Goal: Information Seeking & Learning: Learn about a topic

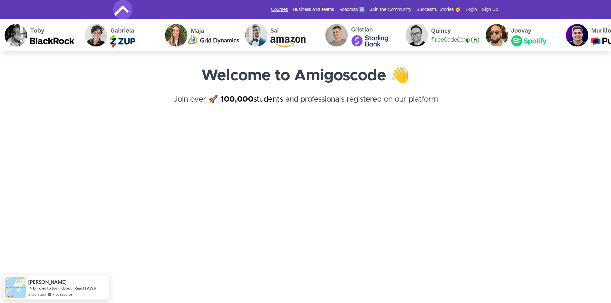
click at [284, 8] on link "Courses" at bounding box center [279, 9] width 17 height 6
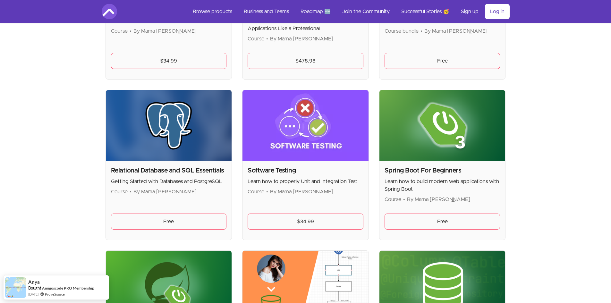
scroll to position [1373, 0]
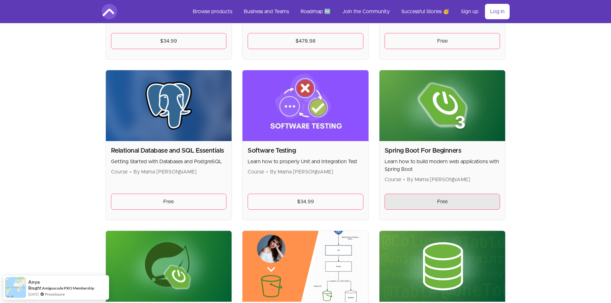
click at [408, 200] on link "Free" at bounding box center [443, 202] width 116 height 16
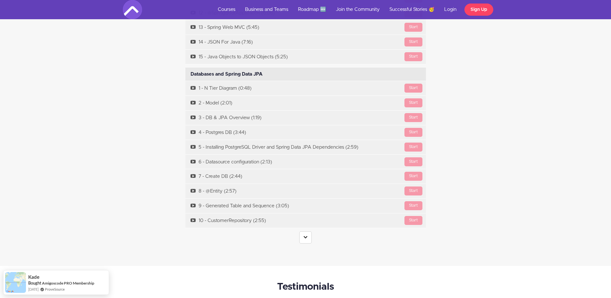
scroll to position [2464, 0]
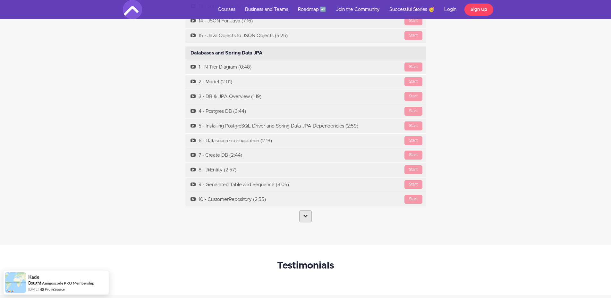
click at [301, 213] on link at bounding box center [305, 217] width 13 height 12
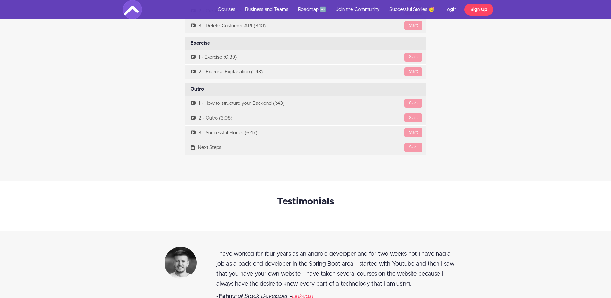
scroll to position [2689, 0]
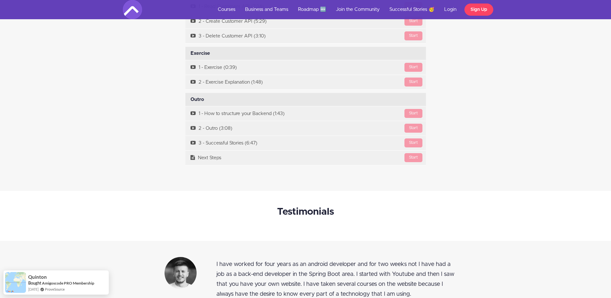
drag, startPoint x: 611, startPoint y: 210, endPoint x: 610, endPoint y: 225, distance: 15.1
click at [610, 225] on div "Testimonials" at bounding box center [305, 216] width 611 height 50
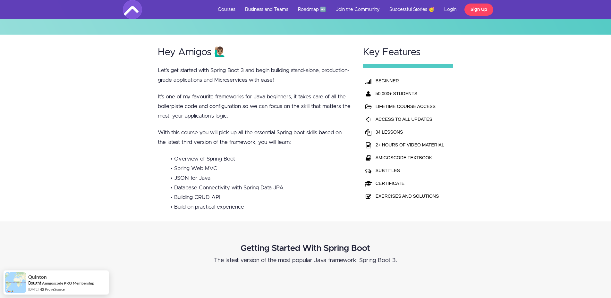
scroll to position [72, 0]
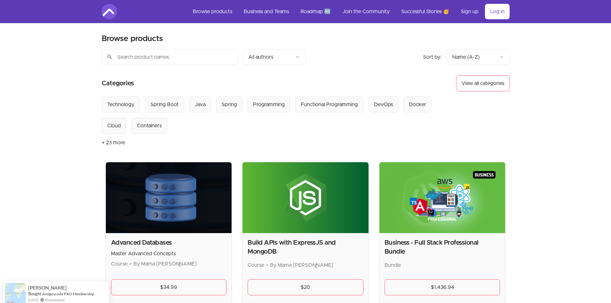
scroll to position [32, 0]
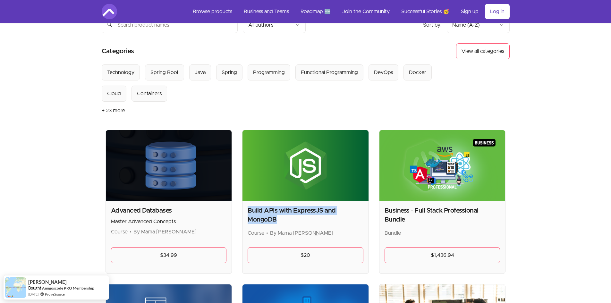
drag, startPoint x: 246, startPoint y: 209, endPoint x: 282, endPoint y: 219, distance: 37.3
click at [282, 219] on div "Build APIs with ExpressJS and MongoDB Course • By Mama [PERSON_NAME] $20" at bounding box center [306, 237] width 126 height 73
click at [282, 219] on h2 "Build APIs with ExpressJS and MongoDB" at bounding box center [306, 215] width 116 height 18
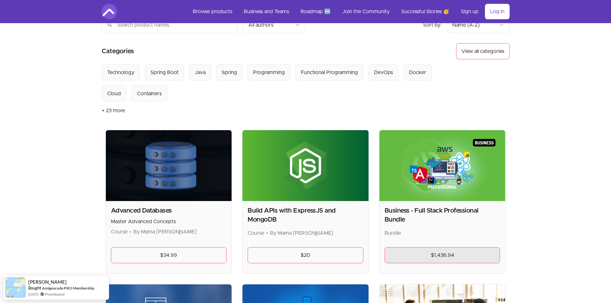
click at [425, 257] on link "$1,436.94" at bounding box center [443, 255] width 116 height 16
